Goal: Information Seeking & Learning: Learn about a topic

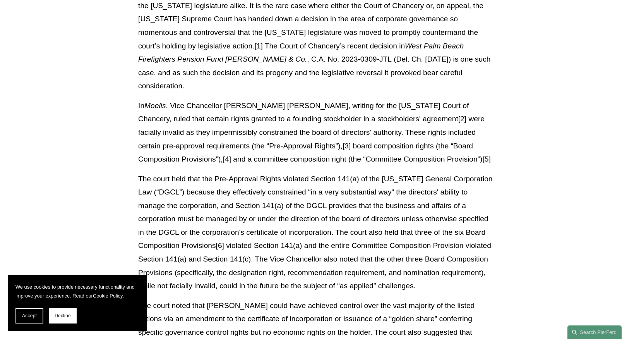
scroll to position [300, 0]
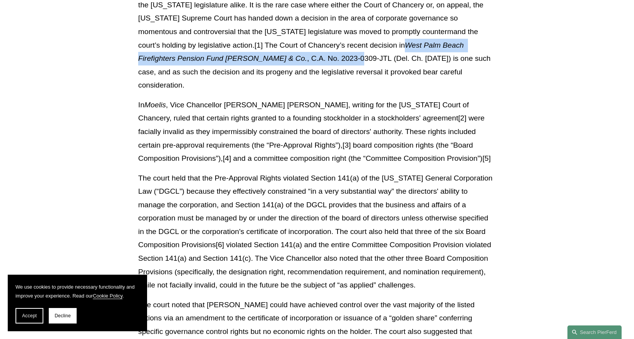
drag, startPoint x: 350, startPoint y: 46, endPoint x: 248, endPoint y: 55, distance: 102.9
click at [248, 55] on p "[US_STATE] has long maintained its status as the mecca for U.S. corporations, w…" at bounding box center [317, 18] width 358 height 147
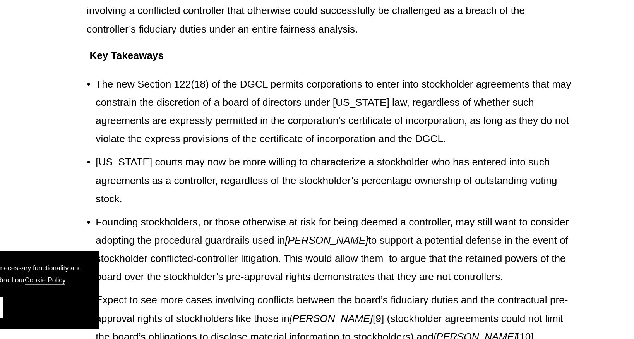
scroll to position [1219, 0]
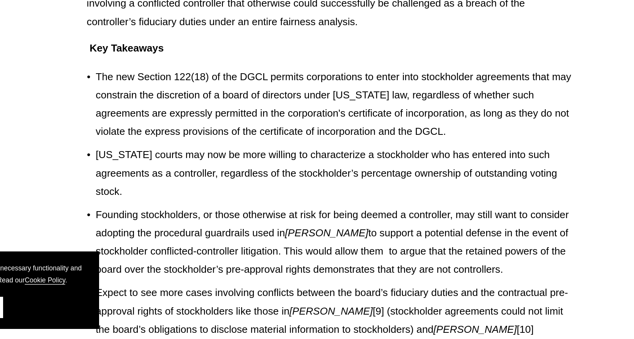
click at [258, 226] on ul "The new Section 122(18) of the DGCL permits corporations to enter into stockhol…" at bounding box center [317, 252] width 358 height 225
click at [244, 241] on p "Founding stockholders, or those otherwise at risk for being deemed a controller…" at bounding box center [320, 267] width 351 height 53
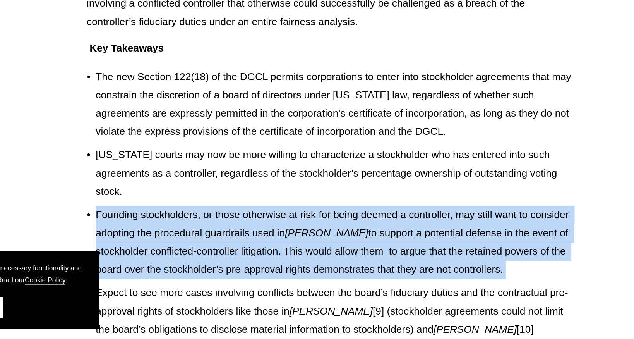
click at [244, 241] on p "Founding stockholders, or those otherwise at risk for being deemed a controller…" at bounding box center [320, 267] width 351 height 53
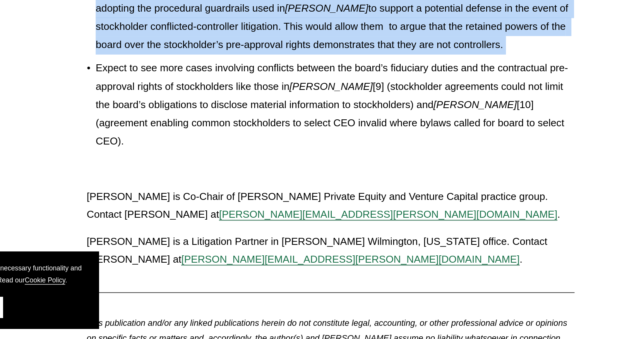
scroll to position [1384, 0]
